Goal: Navigation & Orientation: Find specific page/section

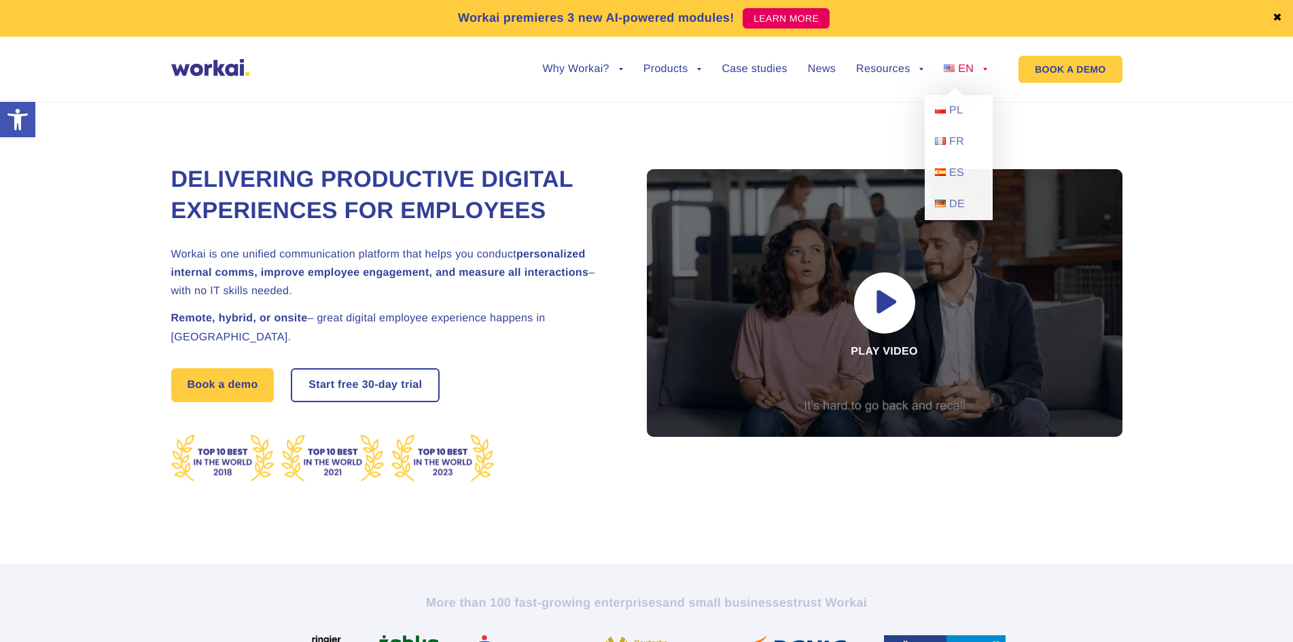
click at [982, 69] on link "EN" at bounding box center [965, 69] width 43 height 11
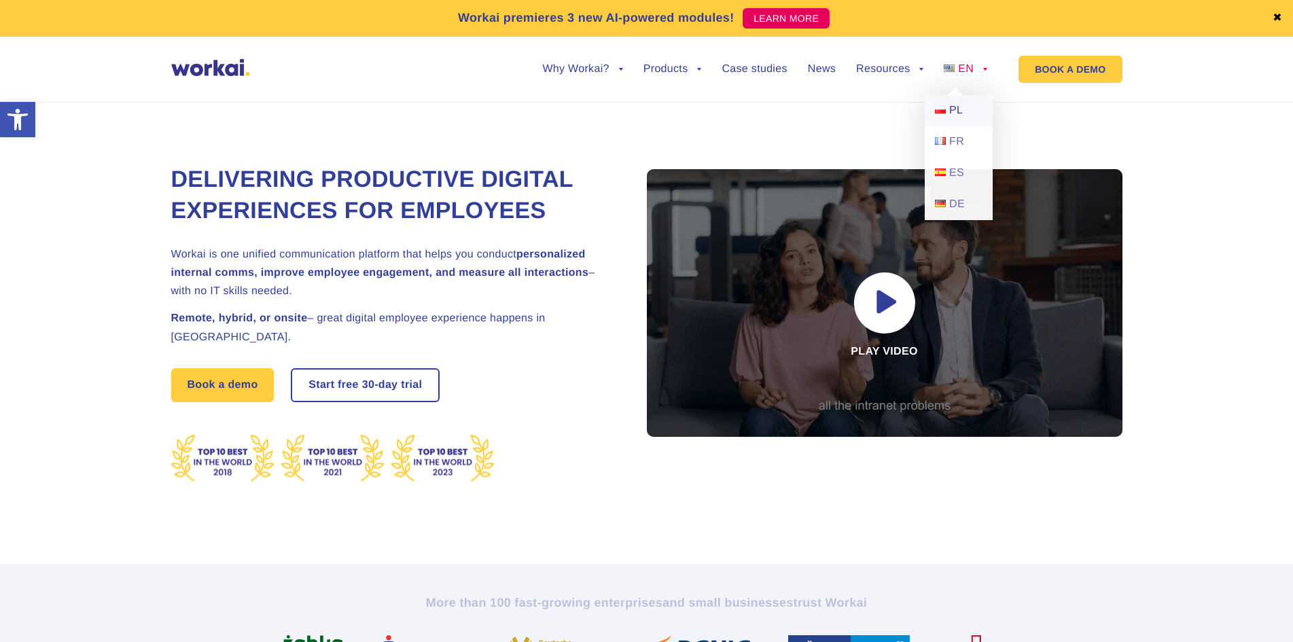
click at [963, 102] on link "PL" at bounding box center [959, 110] width 68 height 31
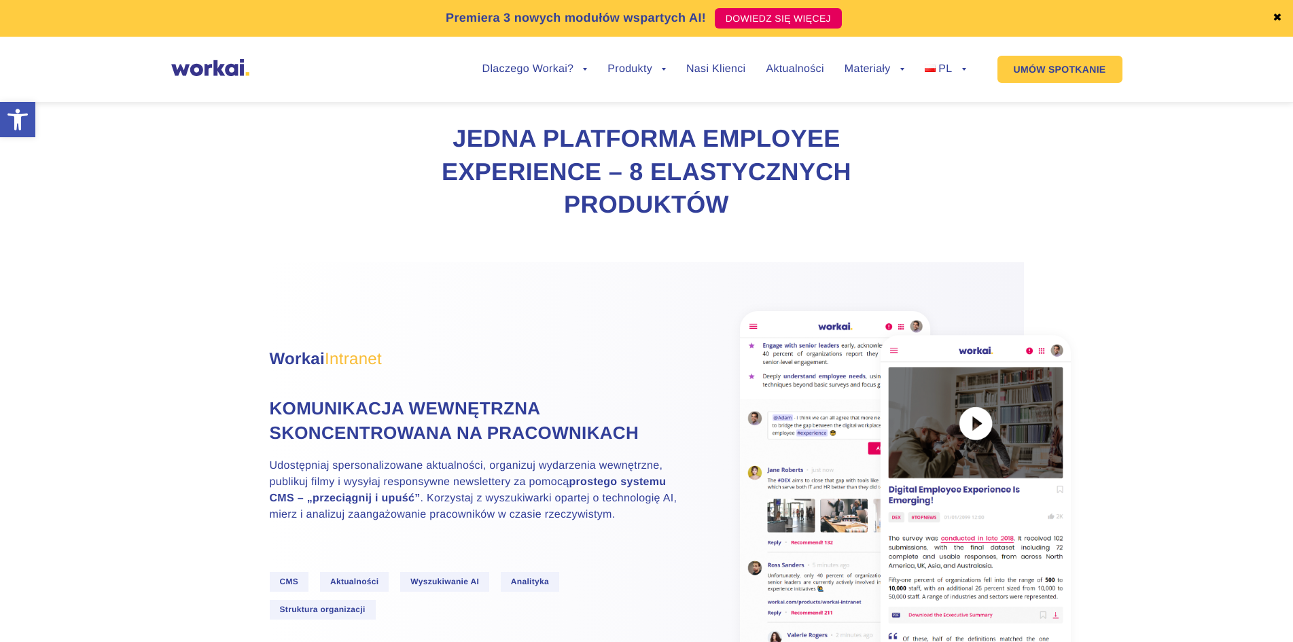
scroll to position [748, 0]
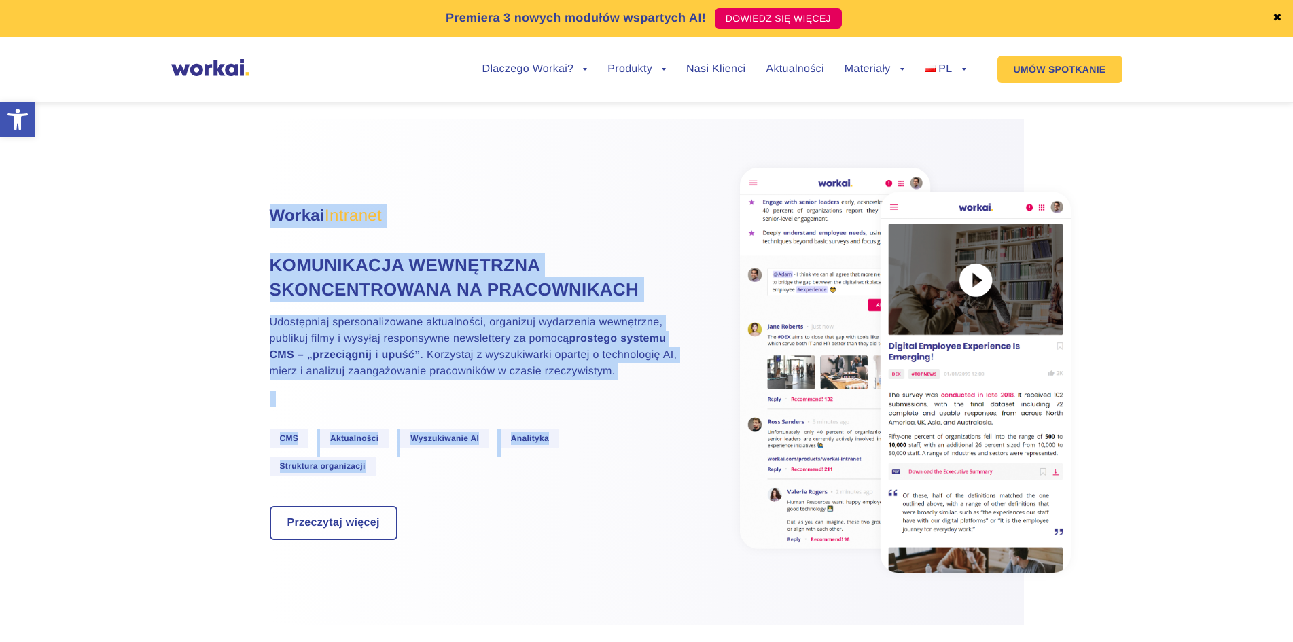
drag, startPoint x: 399, startPoint y: 506, endPoint x: 261, endPoint y: 235, distance: 304.3
drag, startPoint x: 261, startPoint y: 235, endPoint x: 466, endPoint y: 567, distance: 390.0
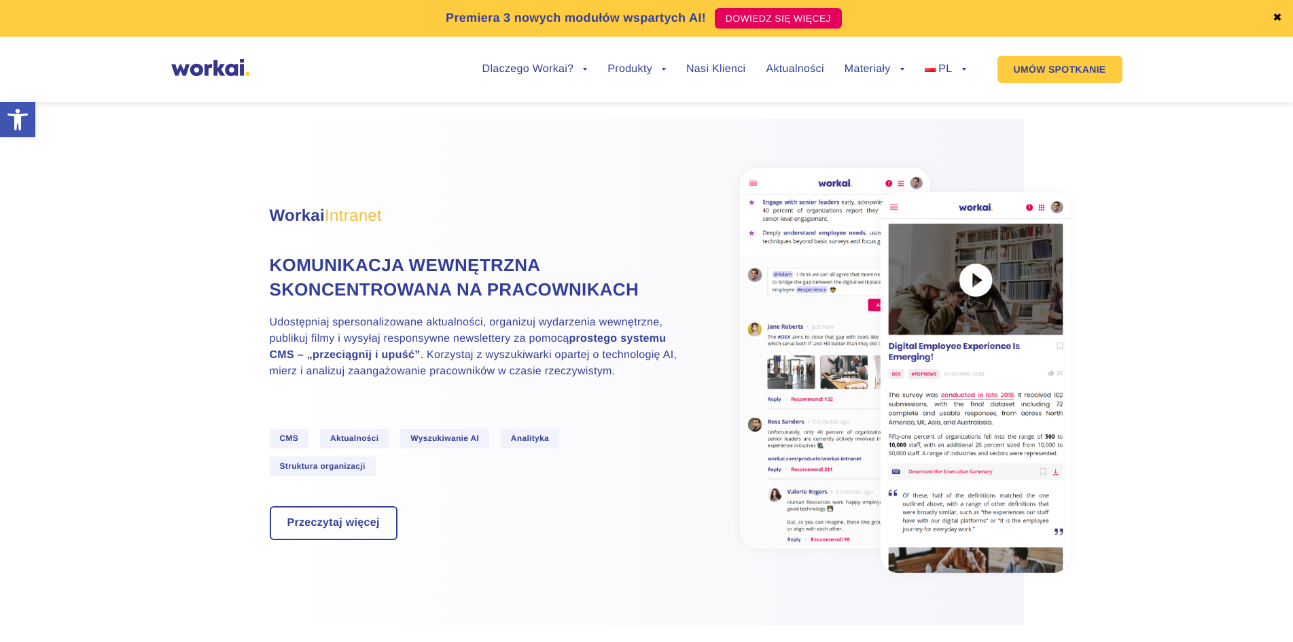
click at [457, 540] on div "Przeczytaj więcej" at bounding box center [474, 523] width 408 height 34
drag, startPoint x: 405, startPoint y: 565, endPoint x: 355, endPoint y: 565, distance: 50.3
click at [355, 540] on div "Przeczytaj więcej" at bounding box center [474, 523] width 408 height 34
click at [423, 540] on div "Przeczytaj więcej" at bounding box center [474, 523] width 408 height 34
click at [1278, 16] on link "✖" at bounding box center [1278, 18] width 10 height 11
